Goal: Transaction & Acquisition: Book appointment/travel/reservation

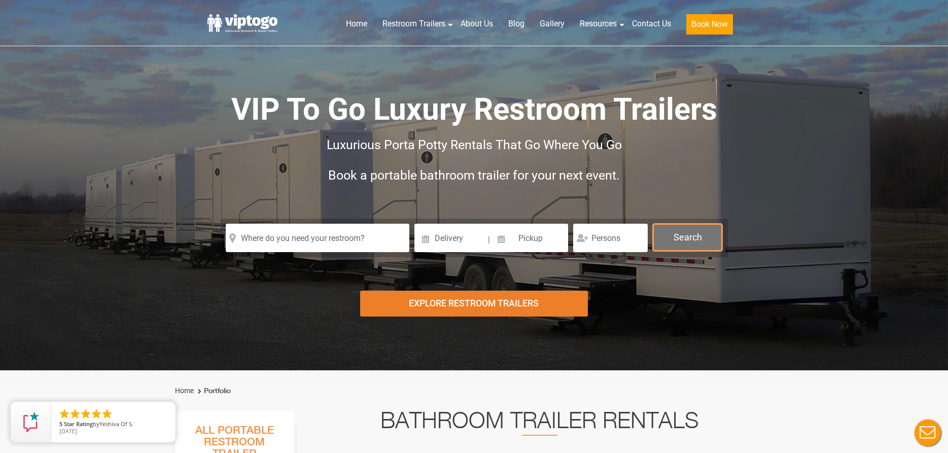
click at [686, 230] on button "Search" at bounding box center [687, 237] width 69 height 27
click at [672, 236] on button "Search" at bounding box center [687, 237] width 69 height 27
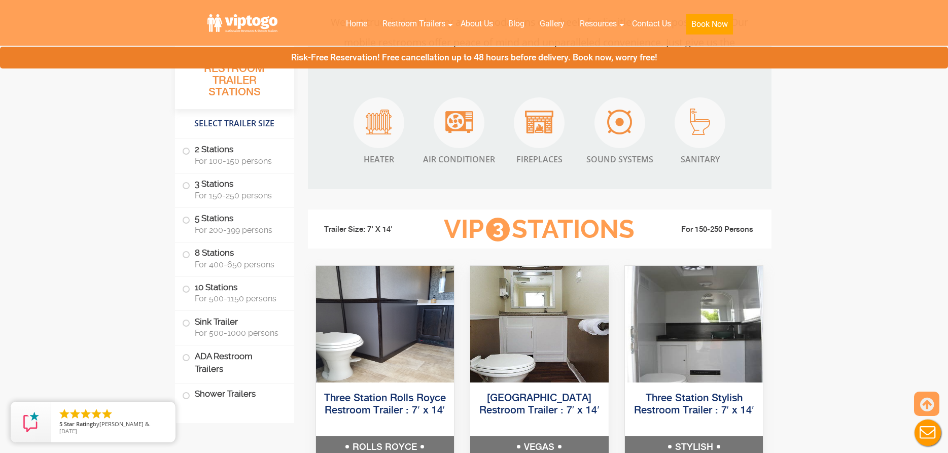
scroll to position [1116, 0]
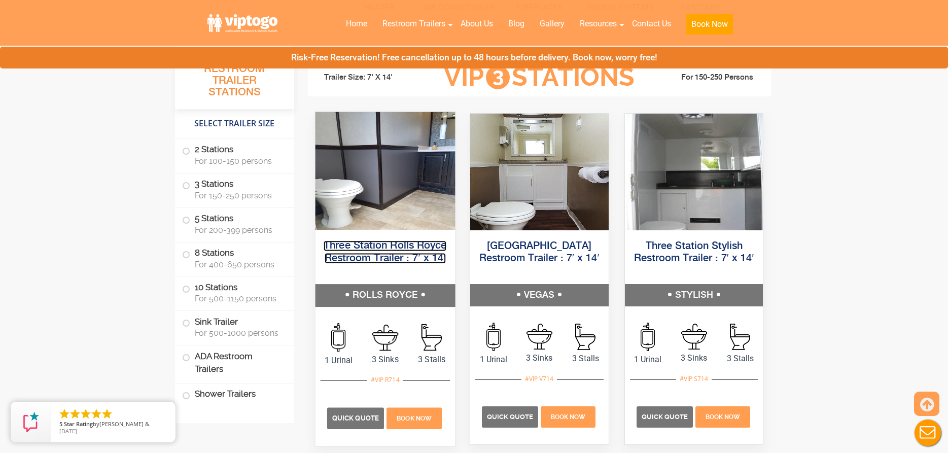
click at [414, 249] on link "Three Station Rolls Royce Restroom Trailer : 7′ x 14′" at bounding box center [385, 251] width 123 height 23
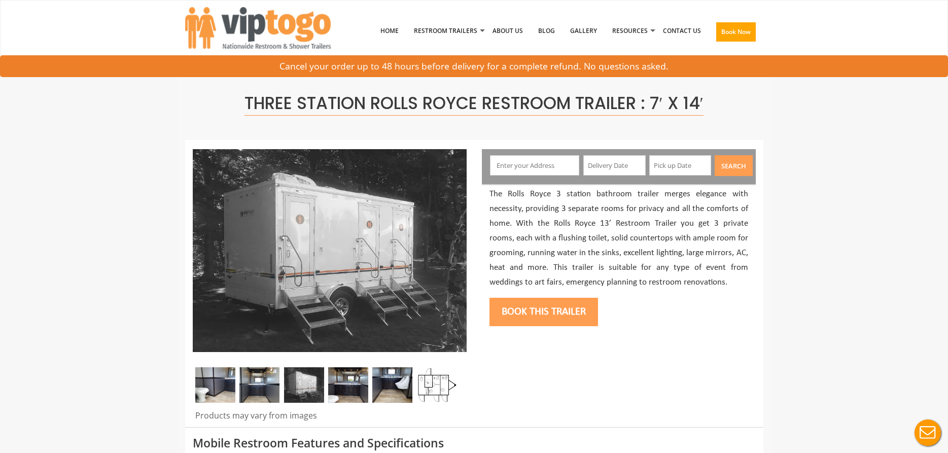
click at [543, 158] on input "text" at bounding box center [534, 165] width 89 height 20
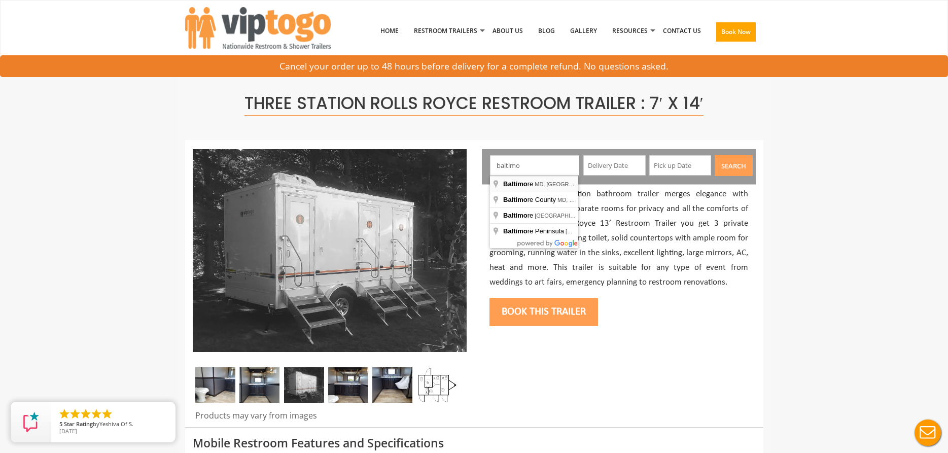
type input "Baltimore, MD, USA"
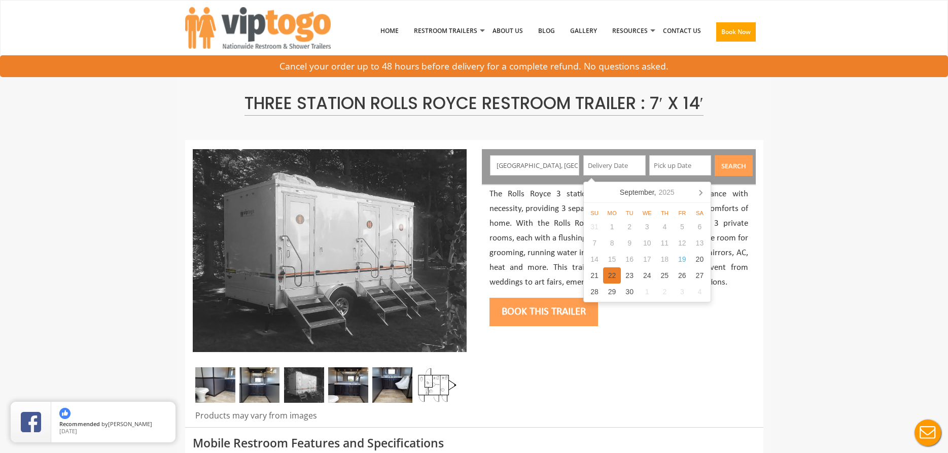
click at [612, 278] on div "22" at bounding box center [612, 275] width 18 height 16
type input "09/22/2025"
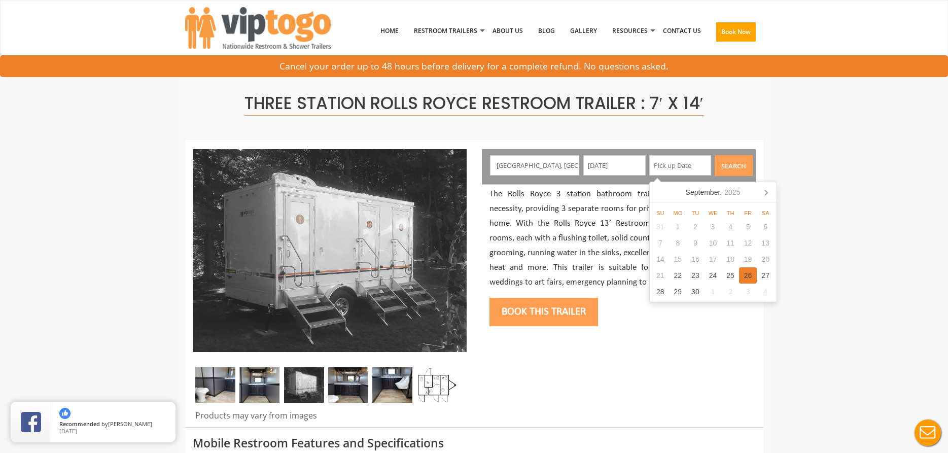
click at [744, 273] on div "26" at bounding box center [748, 275] width 18 height 16
type input "09/26/2025"
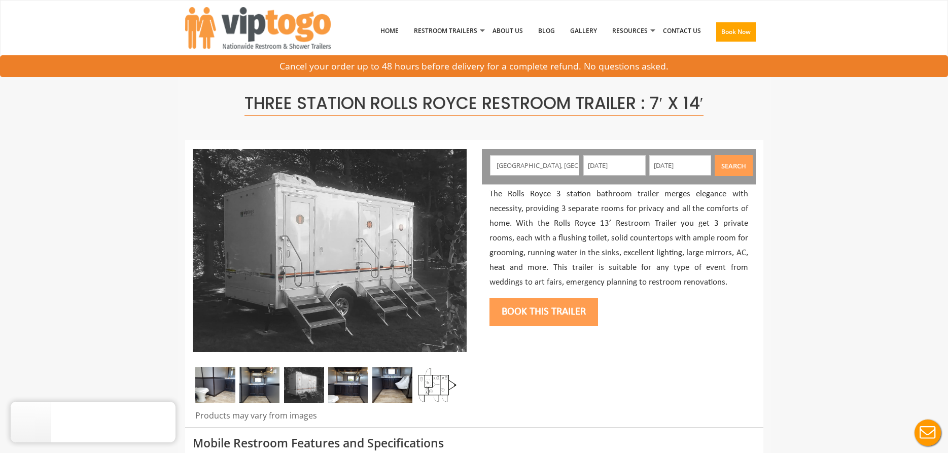
click at [742, 167] on button "Search" at bounding box center [734, 165] width 38 height 21
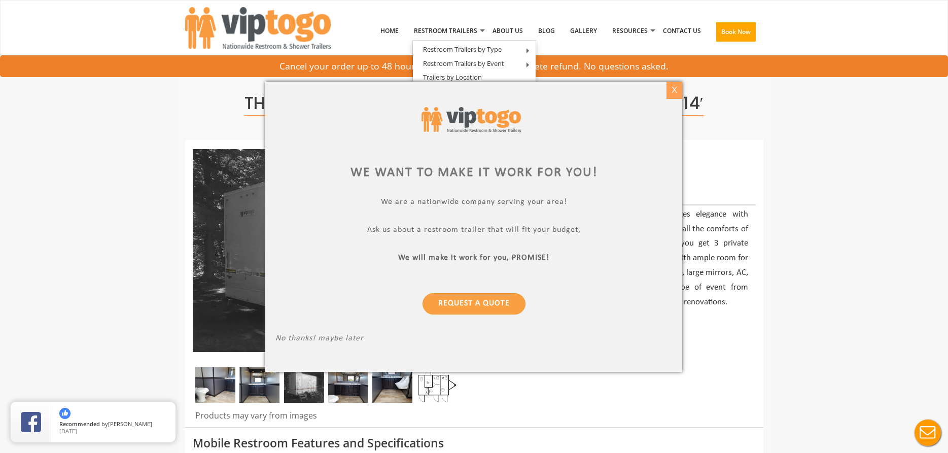
click at [673, 89] on div "X" at bounding box center [674, 90] width 16 height 17
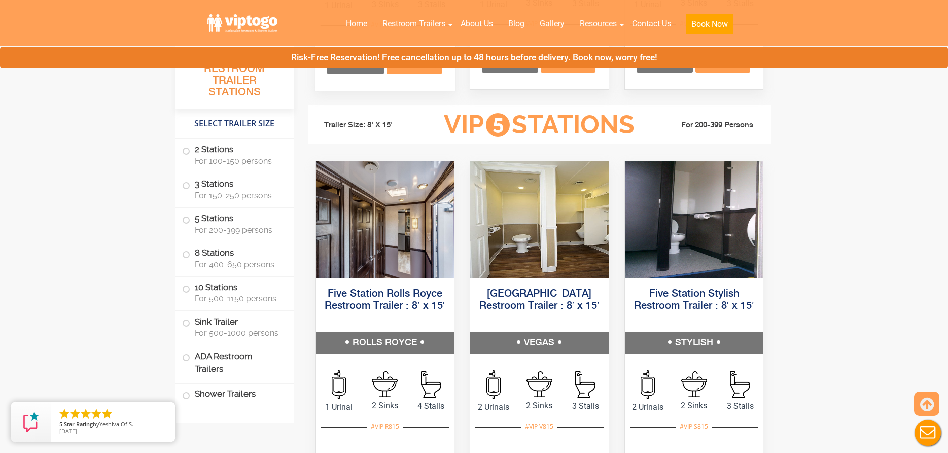
scroll to position [1623, 0]
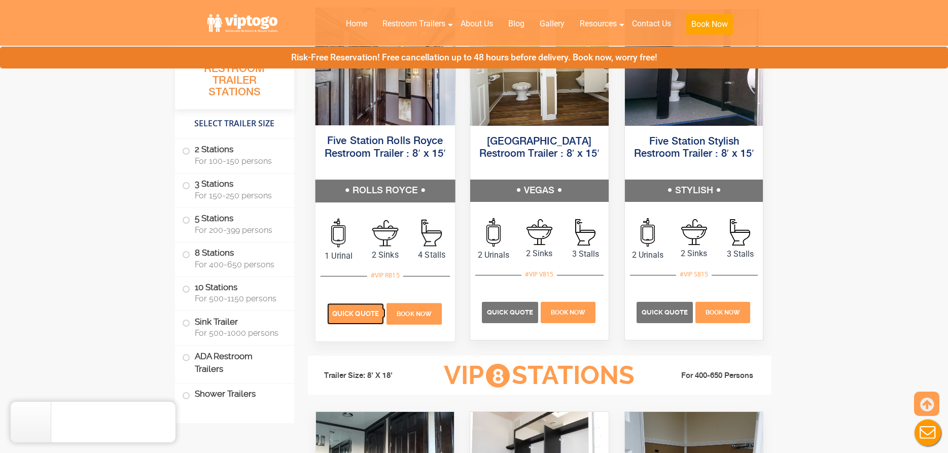
click at [338, 322] on p "Quick Quote" at bounding box center [355, 313] width 57 height 21
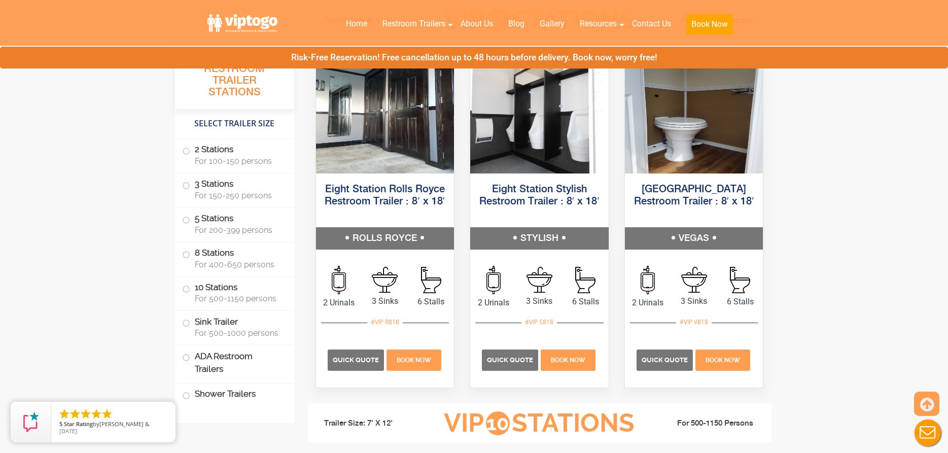
scroll to position [2029, 0]
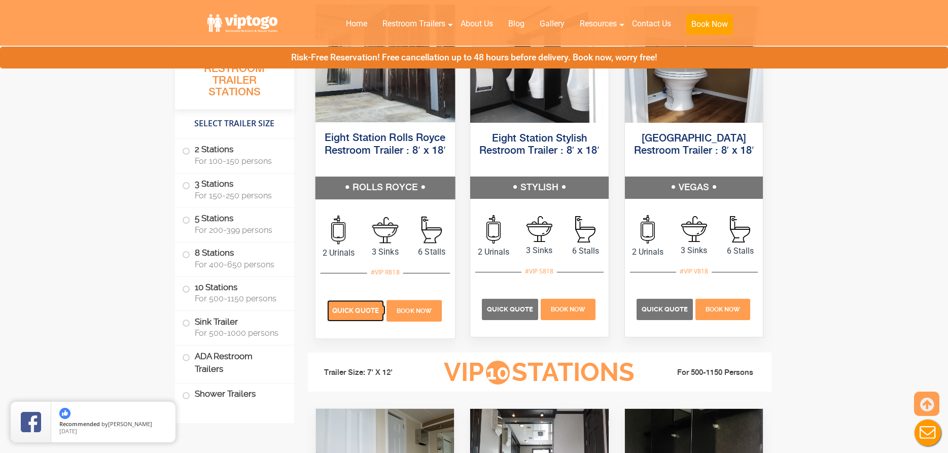
click at [365, 308] on span "Quick Quote" at bounding box center [355, 310] width 47 height 8
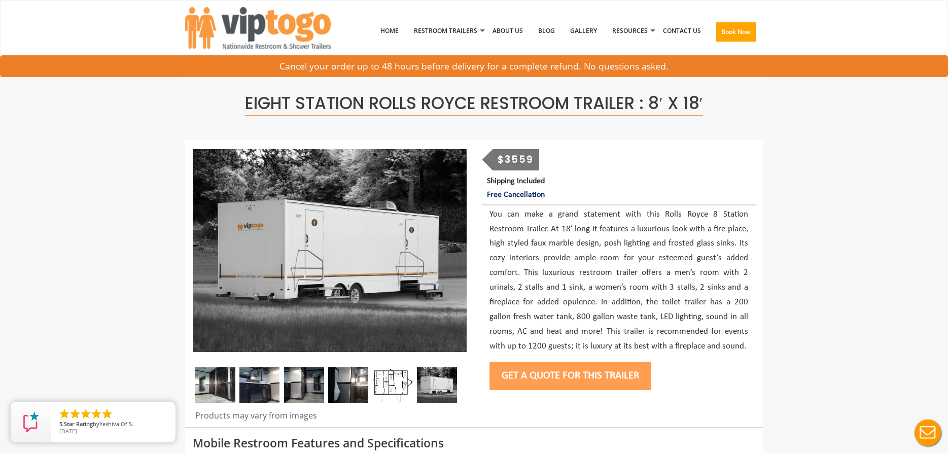
click at [539, 371] on button "Get a Quote for this Trailer" at bounding box center [570, 376] width 162 height 28
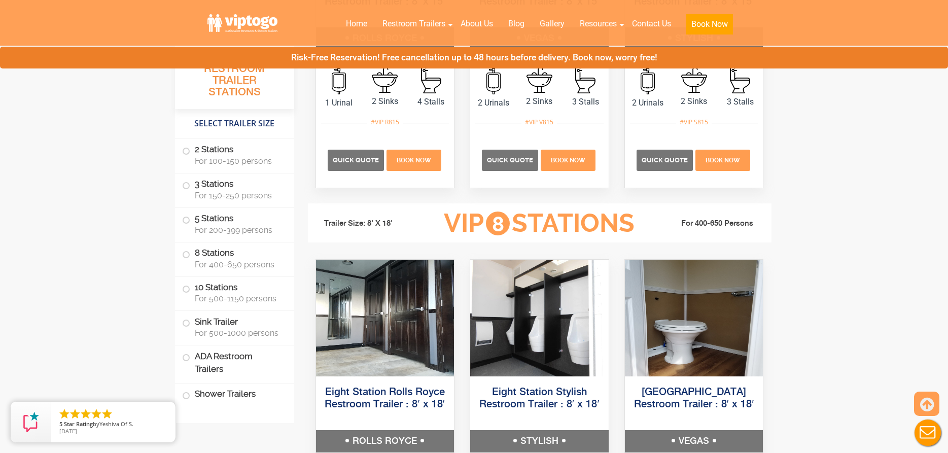
scroll to position [2029, 0]
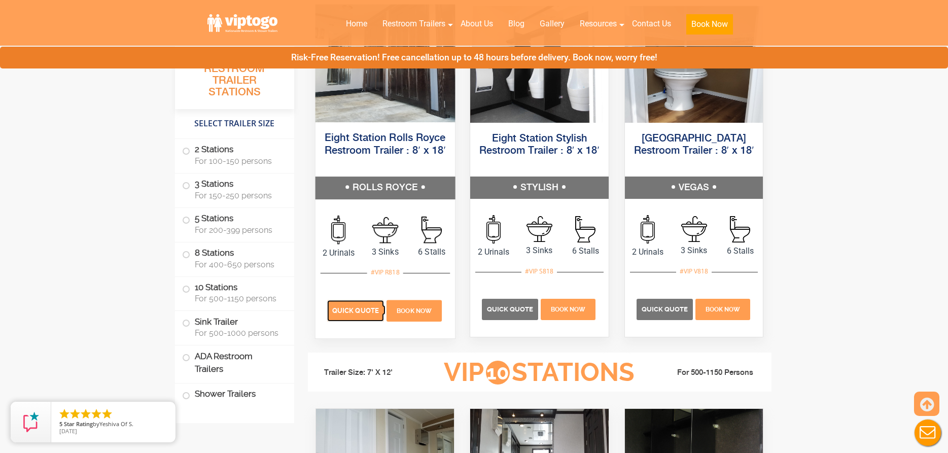
click at [354, 316] on p "Quick Quote" at bounding box center [355, 310] width 57 height 21
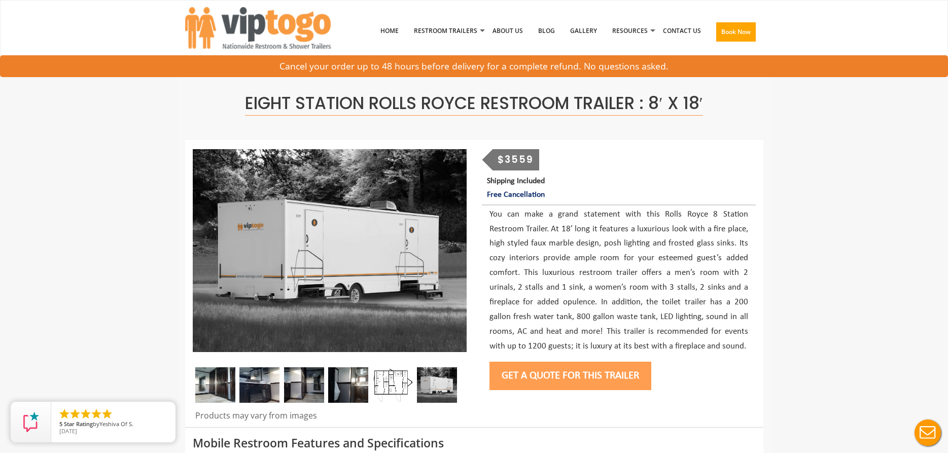
click at [531, 373] on button "Get a Quote for this Trailer" at bounding box center [570, 376] width 162 height 28
